Goal: Information Seeking & Learning: Learn about a topic

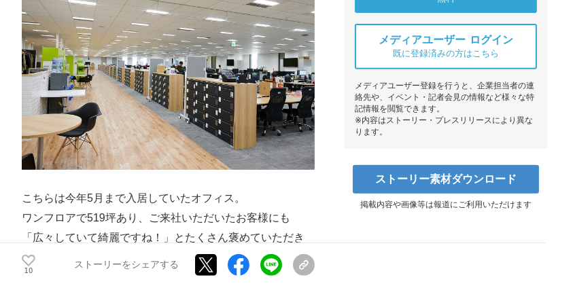
scroll to position [679, 0]
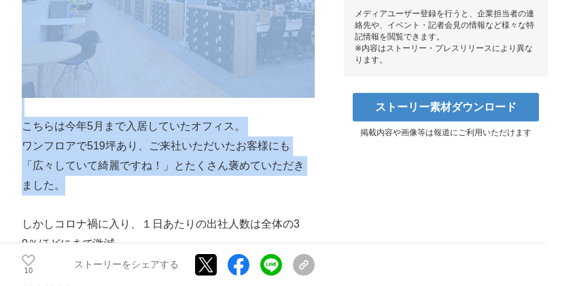
drag, startPoint x: 34, startPoint y: 129, endPoint x: 277, endPoint y: 187, distance: 250.1
click at [277, 187] on p "ワンフロアで519坪あり、ご来社いただいたお客様にも「広々していて綺麗ですね！」とたくさん褒めていただきました。" at bounding box center [168, 166] width 293 height 58
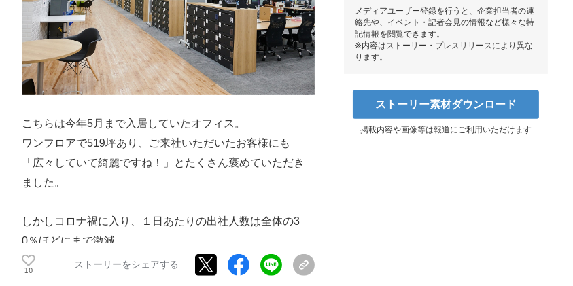
scroll to position [770, 0]
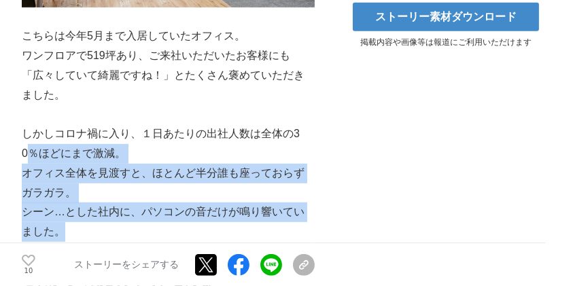
drag, startPoint x: 24, startPoint y: 147, endPoint x: 204, endPoint y: 226, distance: 195.9
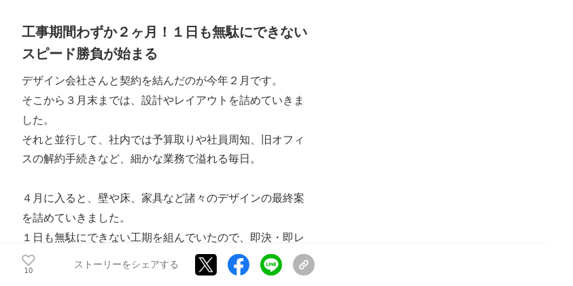
scroll to position [1403, 0]
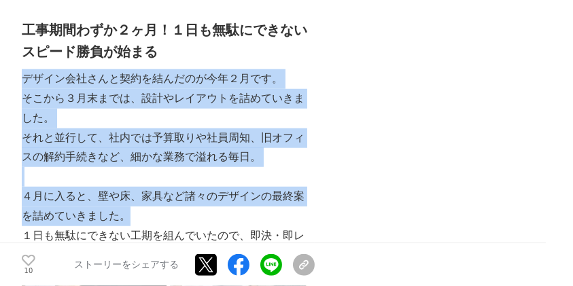
drag, startPoint x: 26, startPoint y: 56, endPoint x: 261, endPoint y: 195, distance: 272.6
click at [260, 195] on p "４月に入ると、壁や床、家具など諸々のデザインの最終案を詰めていきました。" at bounding box center [168, 206] width 293 height 39
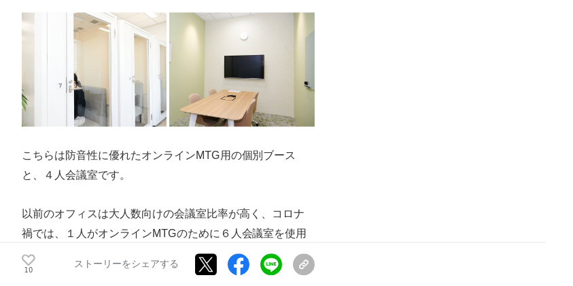
scroll to position [3034, 0]
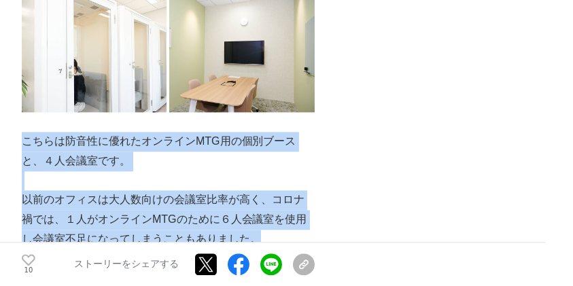
drag, startPoint x: 25, startPoint y: 121, endPoint x: 274, endPoint y: 211, distance: 264.5
click at [274, 211] on p "以前のオフィスは大人数向けの会議室比率が高く、コロナ禍では、１人がオンラインMTGのために６人会議室を使用し会議室不足になってしまうこともありました。" at bounding box center [168, 219] width 293 height 58
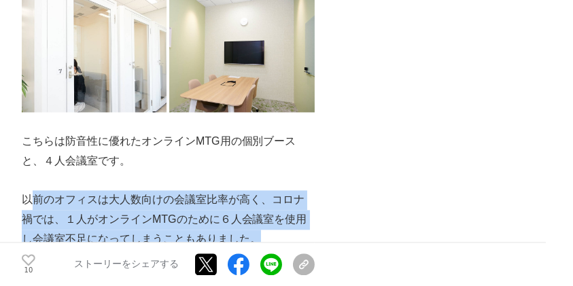
drag, startPoint x: 27, startPoint y: 177, endPoint x: 298, endPoint y: 213, distance: 272.8
click at [298, 213] on p "以前のオフィスは大人数向けの会議室比率が高く、コロナ禍では、１人がオンラインMTGのために６人会議室を使用し会議室不足になってしまうこともありました。" at bounding box center [168, 219] width 293 height 58
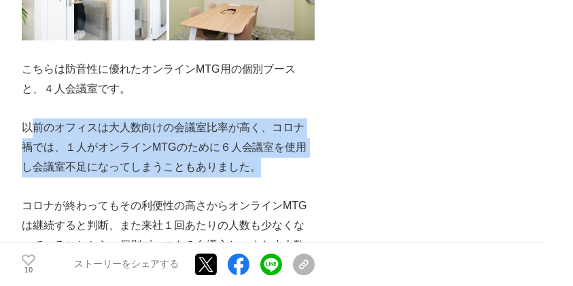
scroll to position [3125, 0]
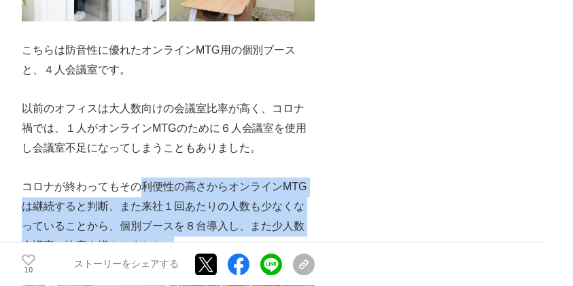
drag, startPoint x: 198, startPoint y: 170, endPoint x: 258, endPoint y: 219, distance: 77.2
click at [258, 219] on p "コロナが終わってもその利便性の高さからオンラインMTGは継続すると判断、また来社１回あたりの人数も少なくなっていることから、個別ブースを８台導入し、また少人数…" at bounding box center [168, 216] width 293 height 78
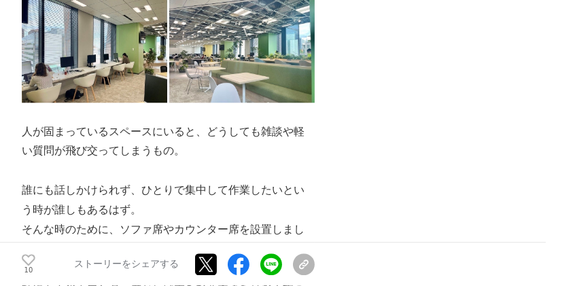
scroll to position [3532, 0]
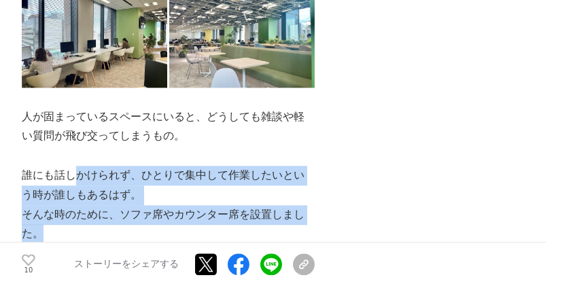
drag, startPoint x: 74, startPoint y: 148, endPoint x: 138, endPoint y: 207, distance: 86.5
click at [138, 207] on p "そんな時のために、ソファ席やカウンター席を設置しました。" at bounding box center [168, 224] width 293 height 39
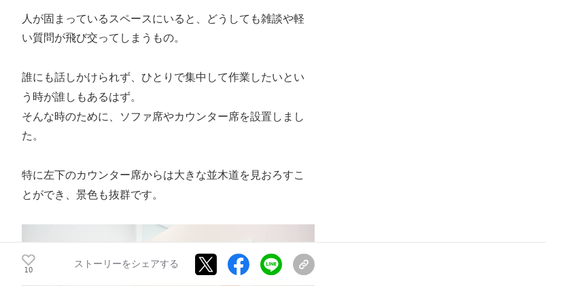
scroll to position [3668, 0]
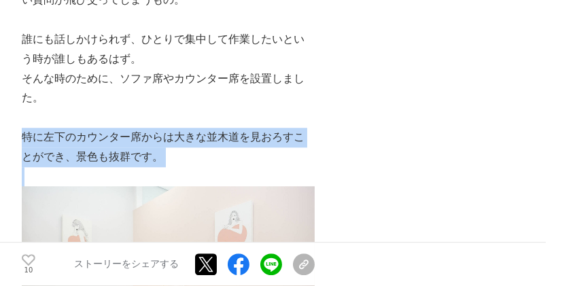
drag, startPoint x: 24, startPoint y: 119, endPoint x: 195, endPoint y: 151, distance: 173.5
click at [195, 167] on p at bounding box center [168, 177] width 293 height 20
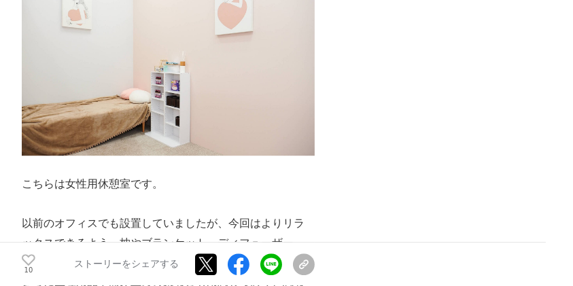
scroll to position [4030, 0]
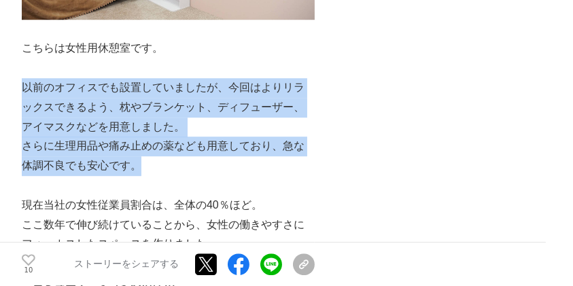
drag, startPoint x: 23, startPoint y: 64, endPoint x: 228, endPoint y: 152, distance: 222.7
click at [228, 152] on p "さらに生理用品や痛み止めの薬なども用意しており、急な体調不良でも安心です。" at bounding box center [168, 156] width 293 height 39
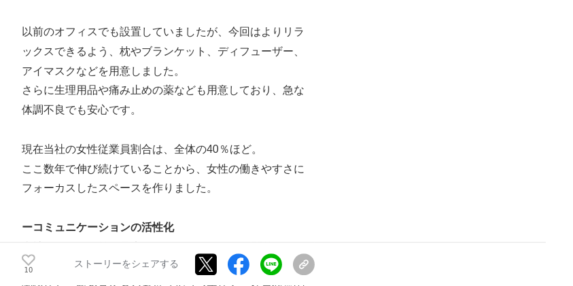
scroll to position [4121, 0]
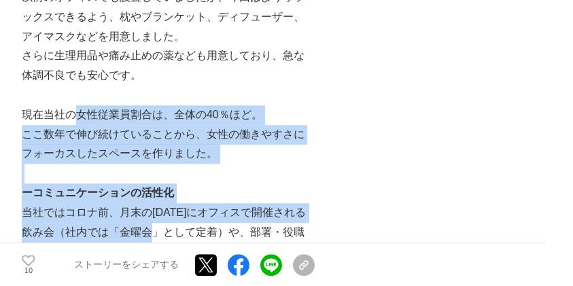
drag, startPoint x: 118, startPoint y: 105, endPoint x: 173, endPoint y: 209, distance: 117.6
click at [173, 209] on p "当社ではコロナ前、月末の[DATE]にオフィスで開催される飲み会（社内では「金曜会」として定着）や、部署・役職関係なくご飯を食べるシャッフルランチなど、社員交…" at bounding box center [168, 242] width 293 height 78
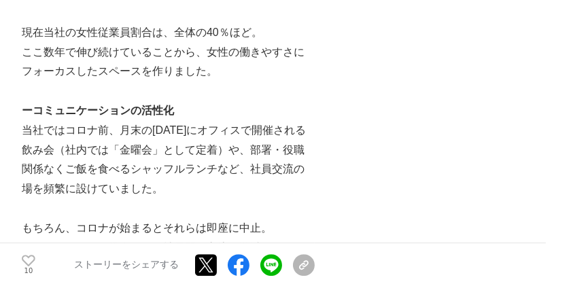
scroll to position [4212, 0]
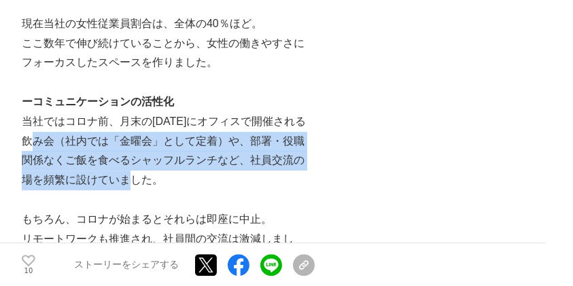
drag, startPoint x: 54, startPoint y: 114, endPoint x: 249, endPoint y: 164, distance: 201.2
click at [249, 164] on p "当社ではコロナ前、月末の[DATE]にオフィスで開催される飲み会（社内では「金曜会」として定着）や、部署・役職関係なくご飯を食べるシャッフルランチなど、社員交…" at bounding box center [168, 151] width 293 height 78
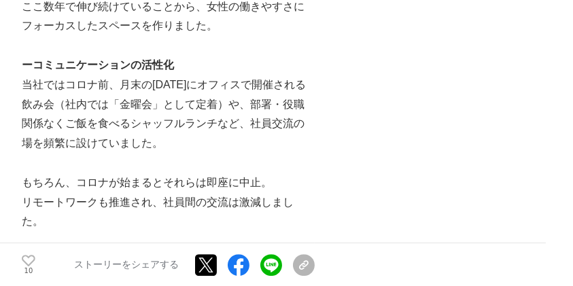
scroll to position [4256, 0]
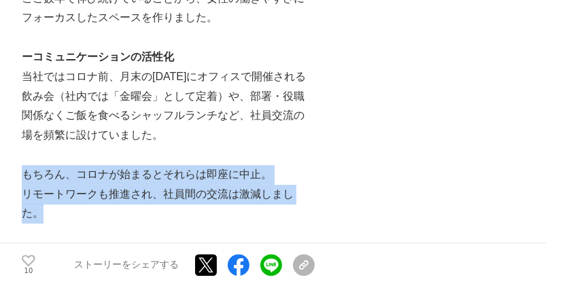
drag, startPoint x: 23, startPoint y: 154, endPoint x: 264, endPoint y: 195, distance: 244.6
click at [264, 195] on p "リモートワークも推進され、社員間の交流は激減しました。" at bounding box center [168, 204] width 293 height 39
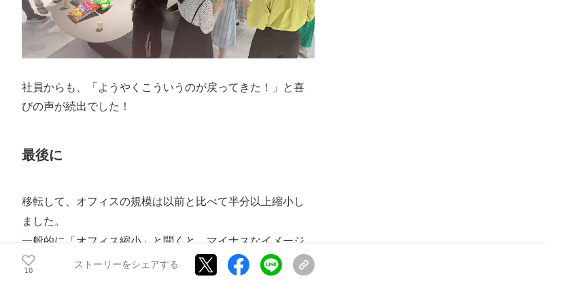
scroll to position [5615, 0]
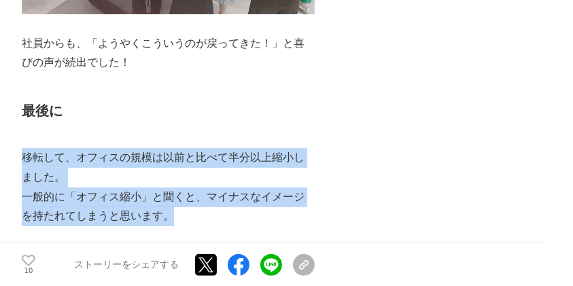
drag, startPoint x: 25, startPoint y: 137, endPoint x: 239, endPoint y: 199, distance: 222.9
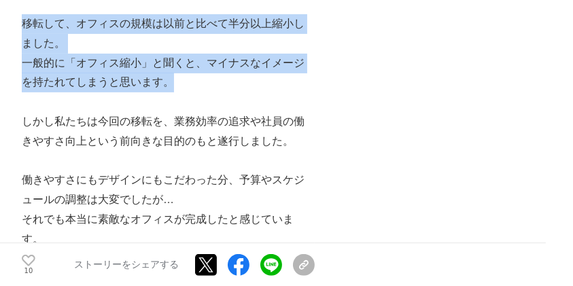
scroll to position [5796, 0]
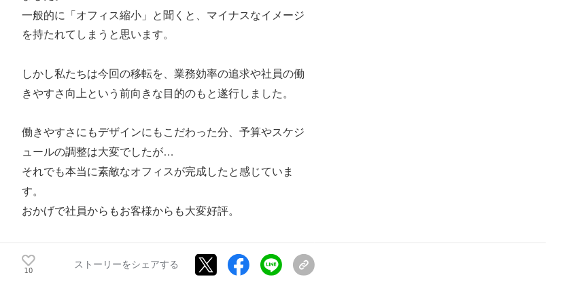
click at [211, 202] on p "おかげで社員からもお客様からも大変好評。" at bounding box center [168, 212] width 293 height 20
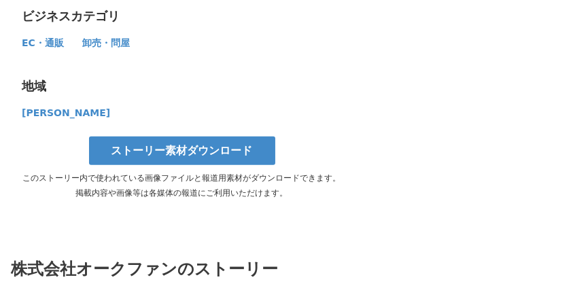
scroll to position [6657, 0]
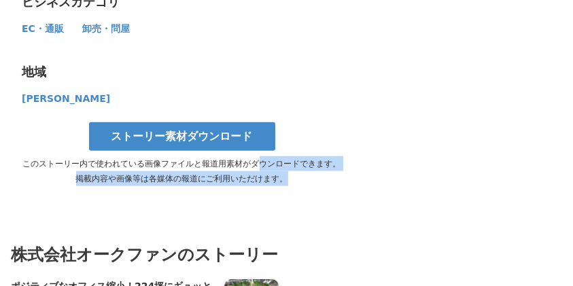
drag, startPoint x: 288, startPoint y: 146, endPoint x: 3, endPoint y: 120, distance: 286.5
click at [3, 122] on section "ストーリー素材ダウンロード このストーリー内で使われている画像ファイルと報道用素材がダウンロードできます。 掲載内容や画像等は各媒体の報道にご利用いただけます。" at bounding box center [286, 146] width 573 height 49
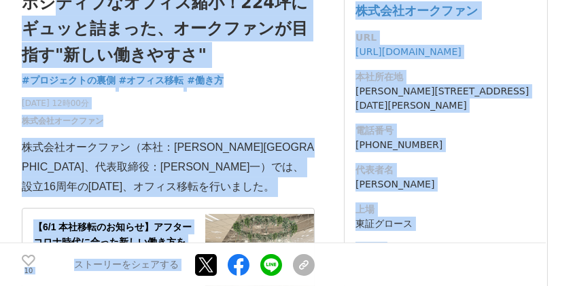
scroll to position [0, 0]
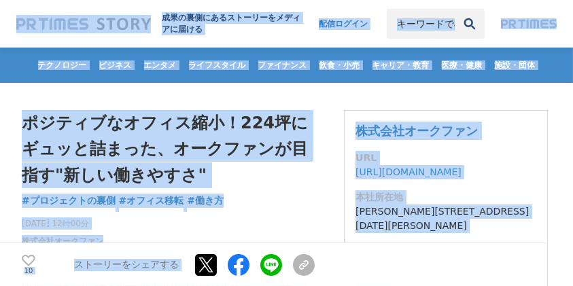
drag, startPoint x: 253, startPoint y: 250, endPoint x: 49, endPoint y: -55, distance: 366.8
click at [7, 21] on header "成果の裏側にあるストーリーをメディアに届ける 配信ログイン 検索履歴 全て削除" at bounding box center [286, 24] width 573 height 48
